Goal: Task Accomplishment & Management: Manage account settings

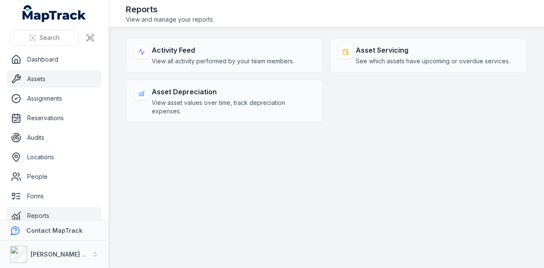
click at [82, 79] on link "Assets" at bounding box center [54, 79] width 95 height 17
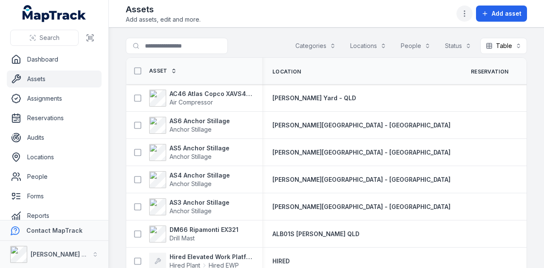
click at [472, 11] on button "button" at bounding box center [465, 14] width 16 height 16
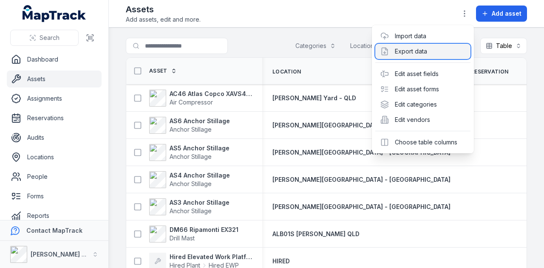
click at [441, 50] on div "Export data" at bounding box center [422, 51] width 95 height 15
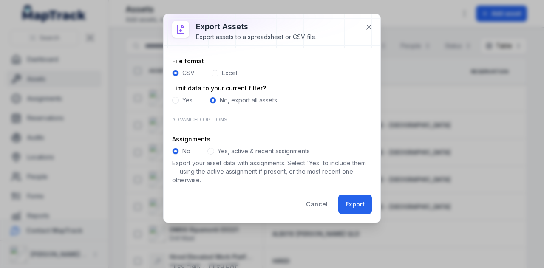
click at [181, 97] on div "Yes" at bounding box center [182, 100] width 20 height 9
click at [179, 99] on div "Yes" at bounding box center [182, 100] width 20 height 9
drag, startPoint x: 173, startPoint y: 102, endPoint x: 181, endPoint y: 97, distance: 9.5
click at [173, 102] on span at bounding box center [175, 100] width 7 height 7
click at [210, 100] on span at bounding box center [213, 100] width 7 height 7
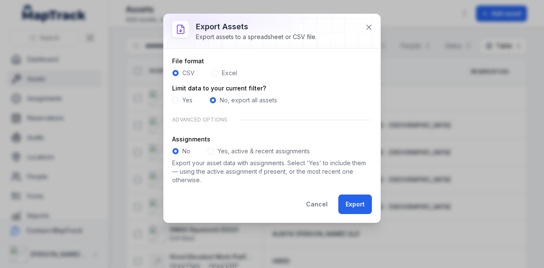
click at [216, 71] on span at bounding box center [215, 73] width 7 height 7
click at [179, 73] on div "CSV" at bounding box center [183, 73] width 23 height 9
click at [178, 73] on span at bounding box center [175, 73] width 7 height 7
click at [229, 71] on label "Excel" at bounding box center [229, 73] width 15 height 9
click at [360, 210] on button "Export" at bounding box center [355, 205] width 34 height 20
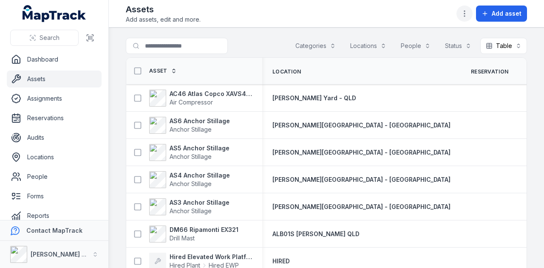
click at [469, 11] on icon "button" at bounding box center [464, 13] width 9 height 9
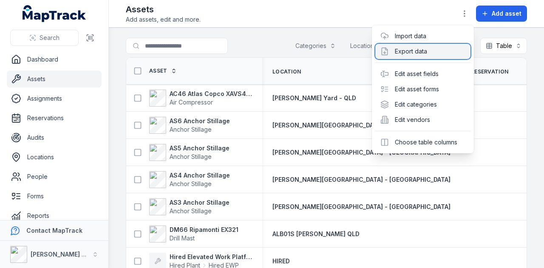
click at [449, 54] on div "Export data" at bounding box center [422, 51] width 95 height 15
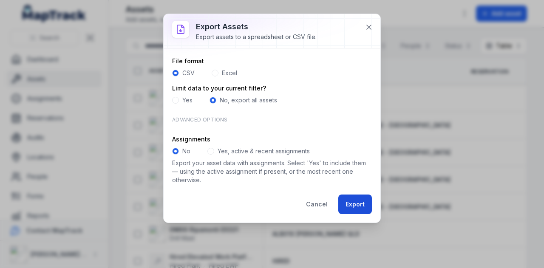
click at [354, 205] on button "Export" at bounding box center [355, 205] width 34 height 20
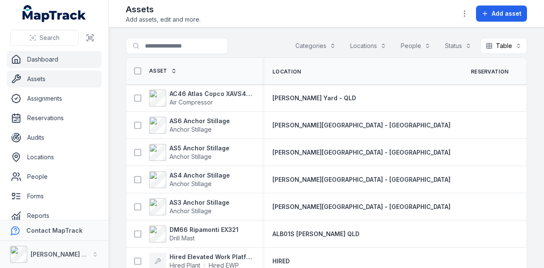
click at [78, 61] on link "Dashboard" at bounding box center [54, 59] width 95 height 17
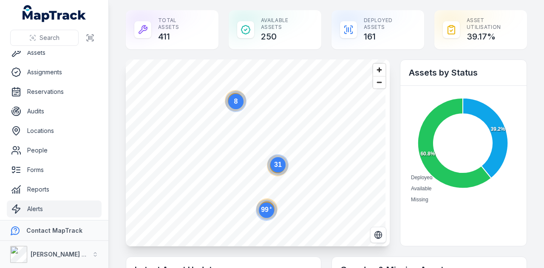
scroll to position [48, 0]
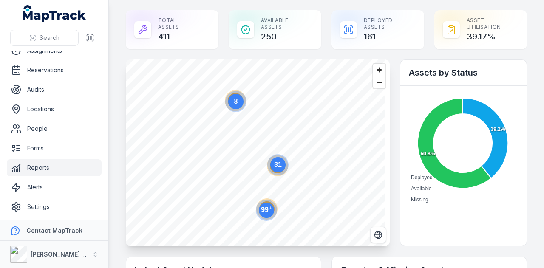
click at [84, 170] on link "Reports" at bounding box center [54, 167] width 95 height 17
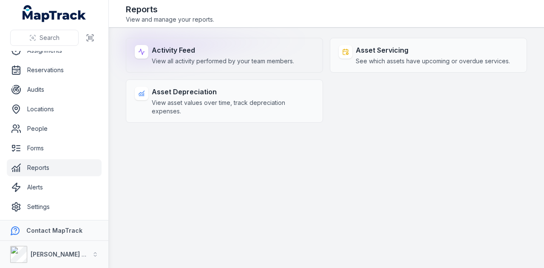
click at [228, 64] on span "View all activity performed by your team members." at bounding box center [223, 61] width 142 height 9
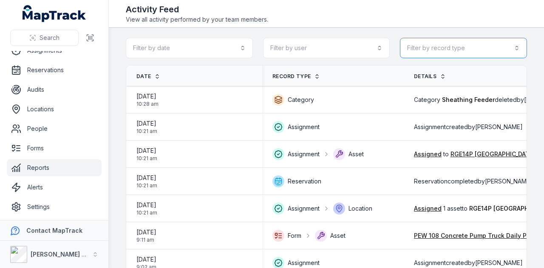
click at [478, 55] on button "Filter by record type" at bounding box center [463, 48] width 127 height 20
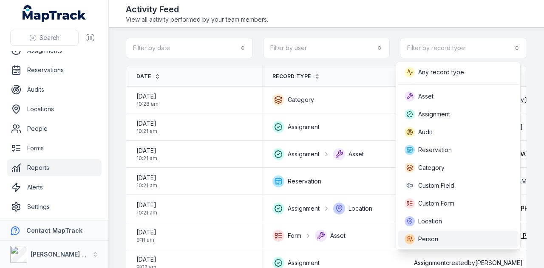
click at [450, 239] on div "Person" at bounding box center [458, 239] width 107 height 10
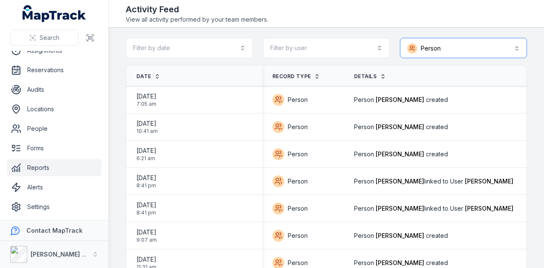
click at [468, 51] on button "Person ******" at bounding box center [463, 48] width 127 height 20
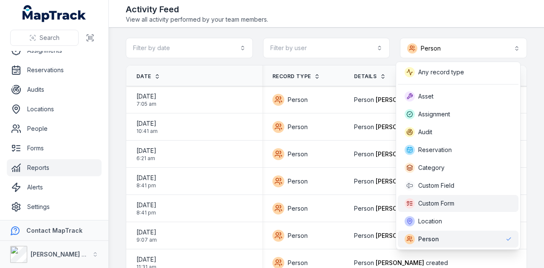
click at [476, 199] on div "Custom Form" at bounding box center [458, 204] width 107 height 10
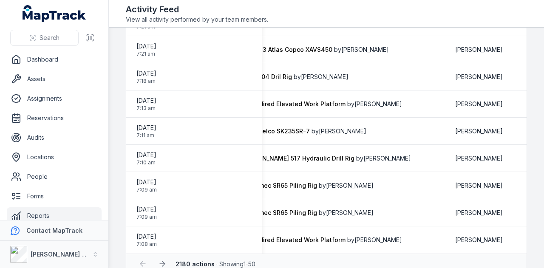
scroll to position [1211, 0]
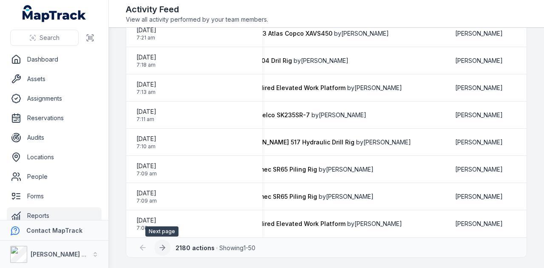
click at [166, 247] on button at bounding box center [162, 248] width 16 height 16
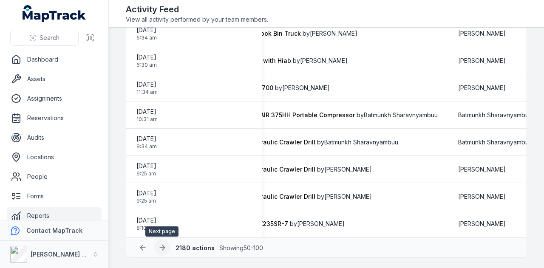
click at [161, 246] on icon at bounding box center [162, 248] width 9 height 9
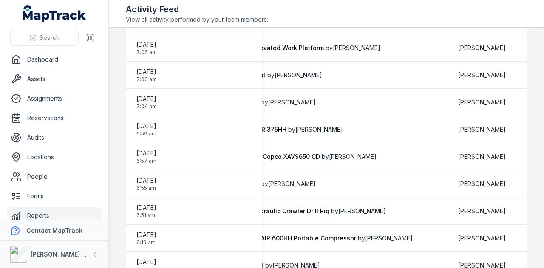
scroll to position [106, 0]
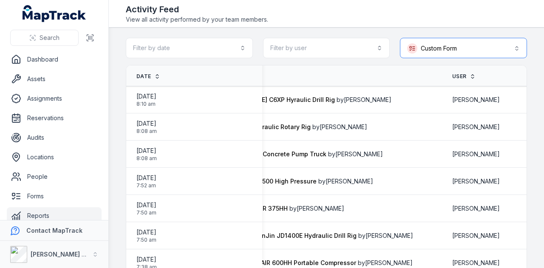
click at [489, 48] on button "**********" at bounding box center [463, 48] width 127 height 20
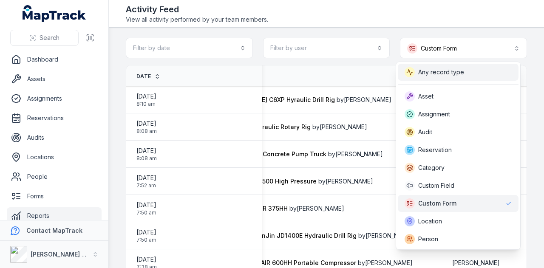
click at [481, 73] on div "Any record type" at bounding box center [458, 72] width 107 height 10
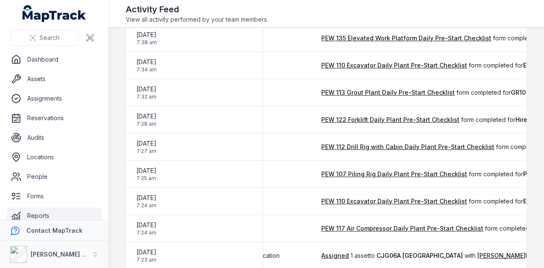
scroll to position [1211, 0]
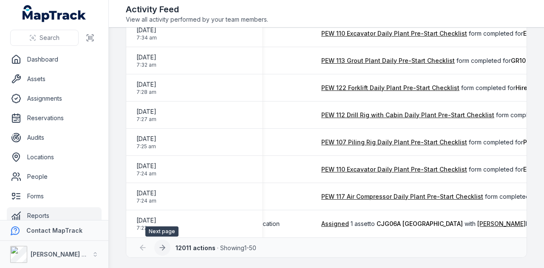
click at [166, 249] on button at bounding box center [162, 248] width 16 height 16
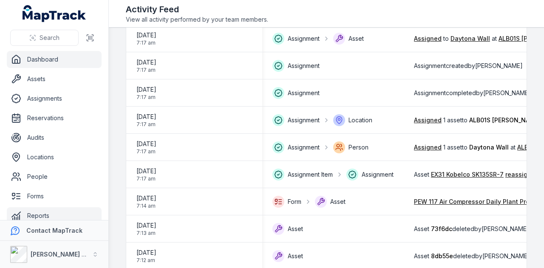
click at [63, 58] on link "Dashboard" at bounding box center [54, 59] width 95 height 17
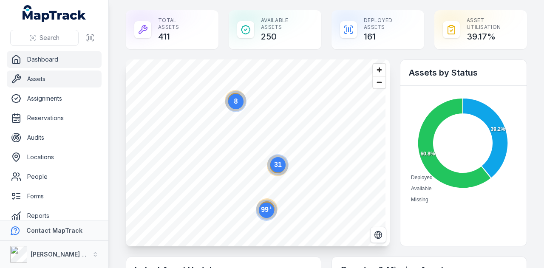
click at [73, 85] on link "Assets" at bounding box center [54, 79] width 95 height 17
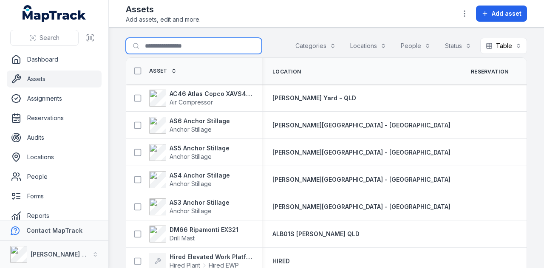
click at [179, 45] on input "Search for assets" at bounding box center [194, 46] width 136 height 16
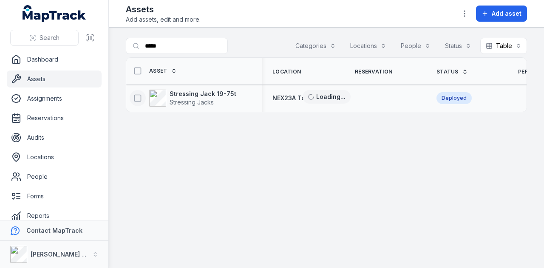
click at [139, 99] on icon at bounding box center [138, 98] width 9 height 9
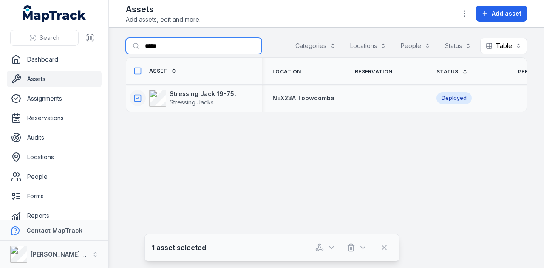
click at [185, 51] on input "*****" at bounding box center [194, 46] width 136 height 16
type input "*"
type input "*****"
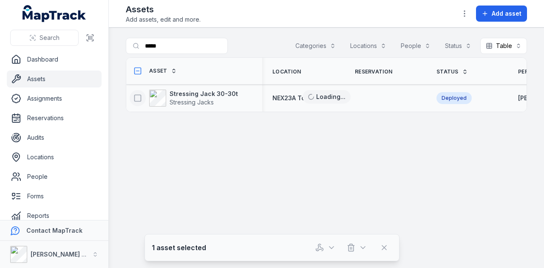
click at [136, 98] on icon at bounding box center [138, 98] width 9 height 9
click at [333, 252] on icon "button" at bounding box center [331, 248] width 9 height 9
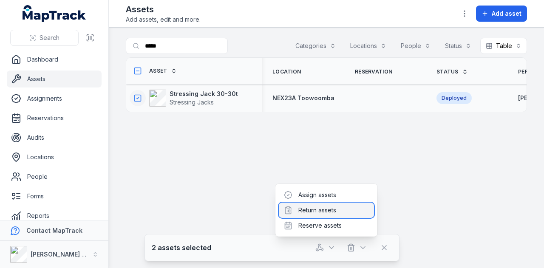
click at [333, 211] on div "Return assets" at bounding box center [326, 210] width 95 height 15
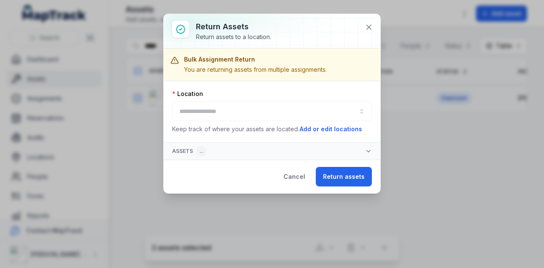
click at [250, 110] on div at bounding box center [272, 112] width 200 height 20
click at [352, 116] on button "button" at bounding box center [272, 112] width 200 height 20
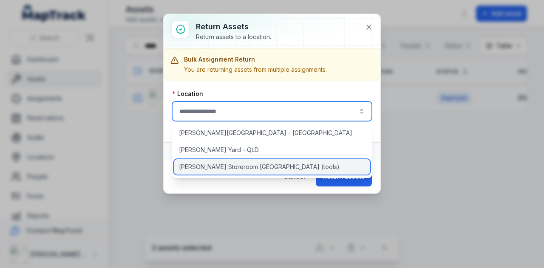
click at [259, 168] on div "[PERSON_NAME] Storeroom [GEOGRAPHIC_DATA] (tools)" at bounding box center [272, 166] width 197 height 15
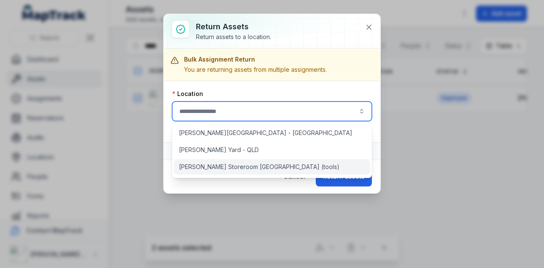
type input "**********"
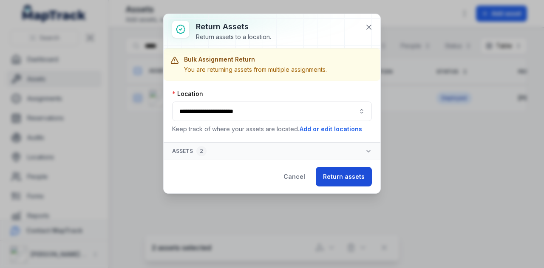
click at [348, 180] on button "Return assets" at bounding box center [344, 177] width 56 height 20
